Goal: Navigation & Orientation: Find specific page/section

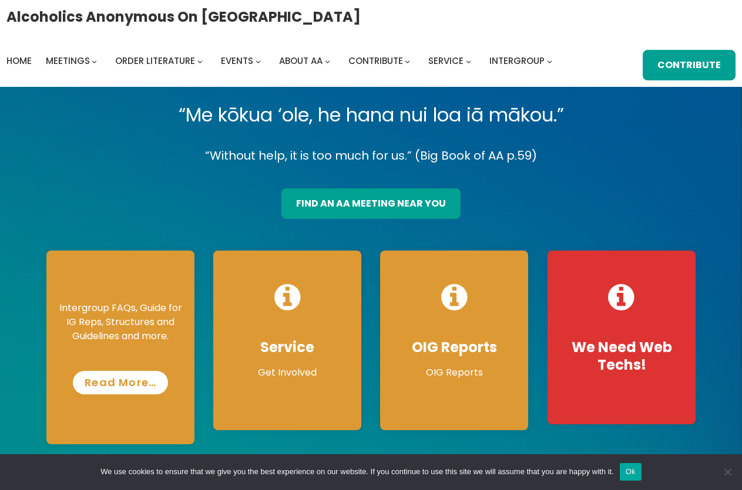
click at [127, 381] on link "Read More…" at bounding box center [120, 382] width 95 height 23
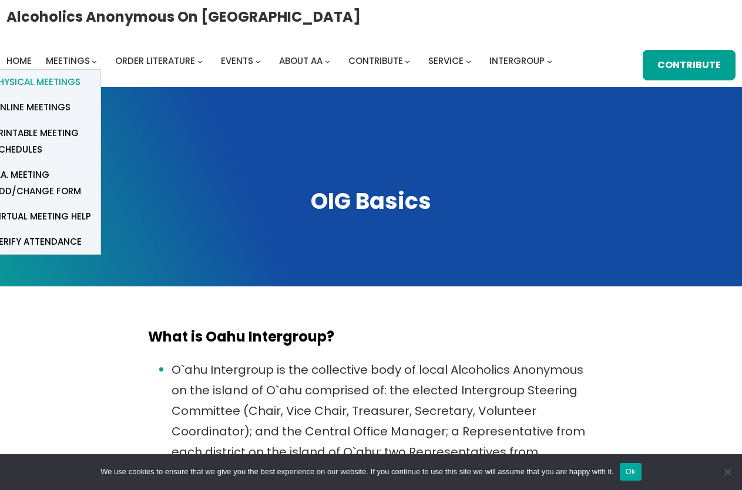
click at [80, 80] on link "Physical Meetings" at bounding box center [42, 82] width 116 height 25
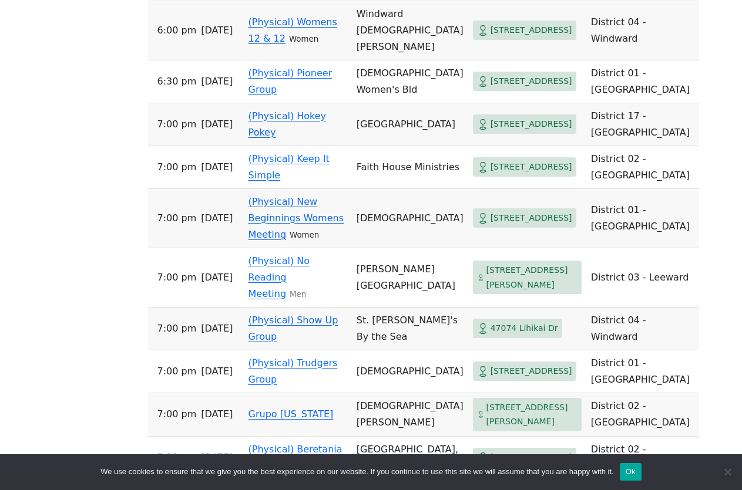
scroll to position [2701, 0]
